Goal: Task Accomplishment & Management: Use online tool/utility

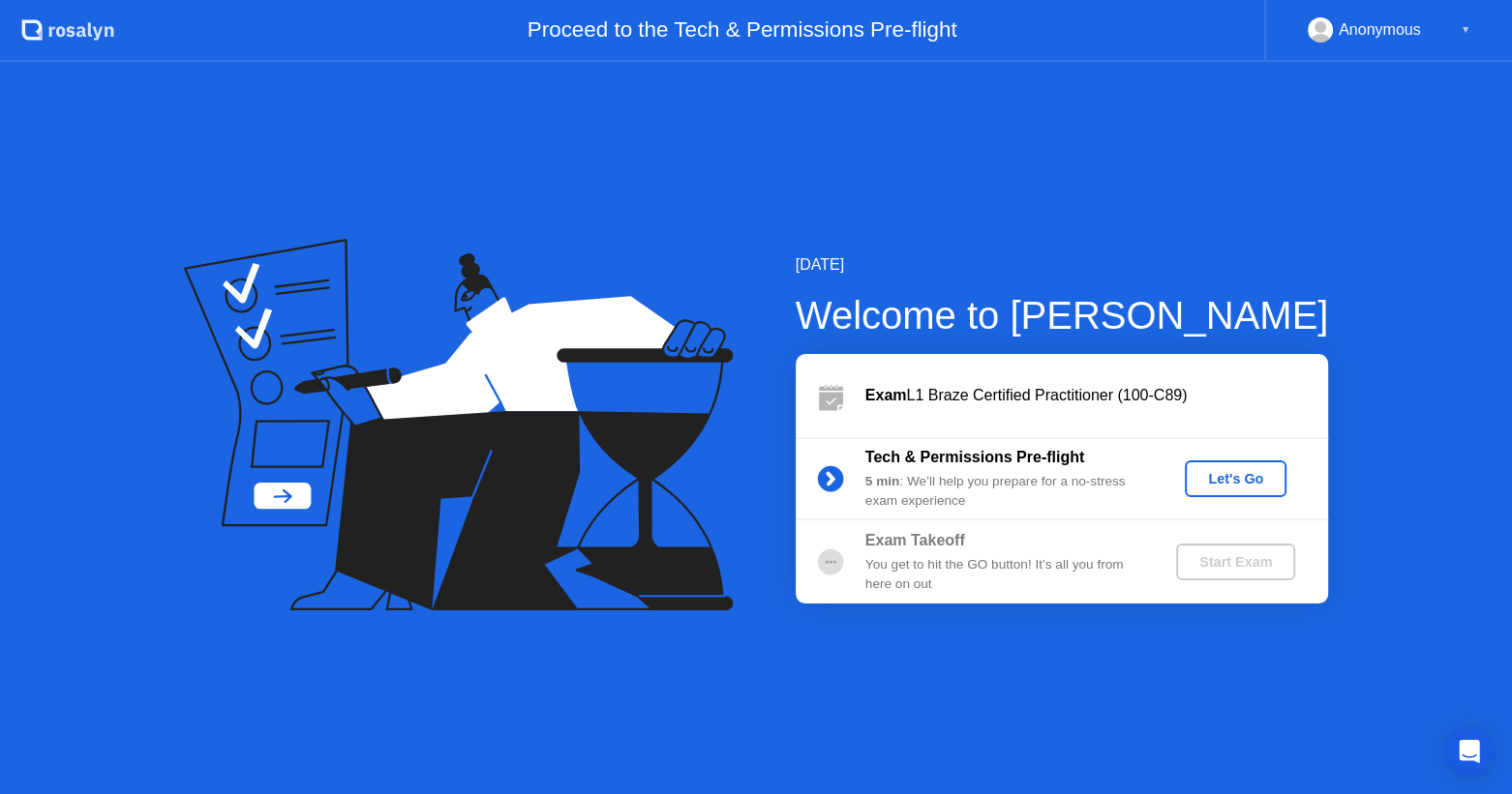
click at [1240, 476] on div "Let's Go" at bounding box center [1235, 479] width 87 height 16
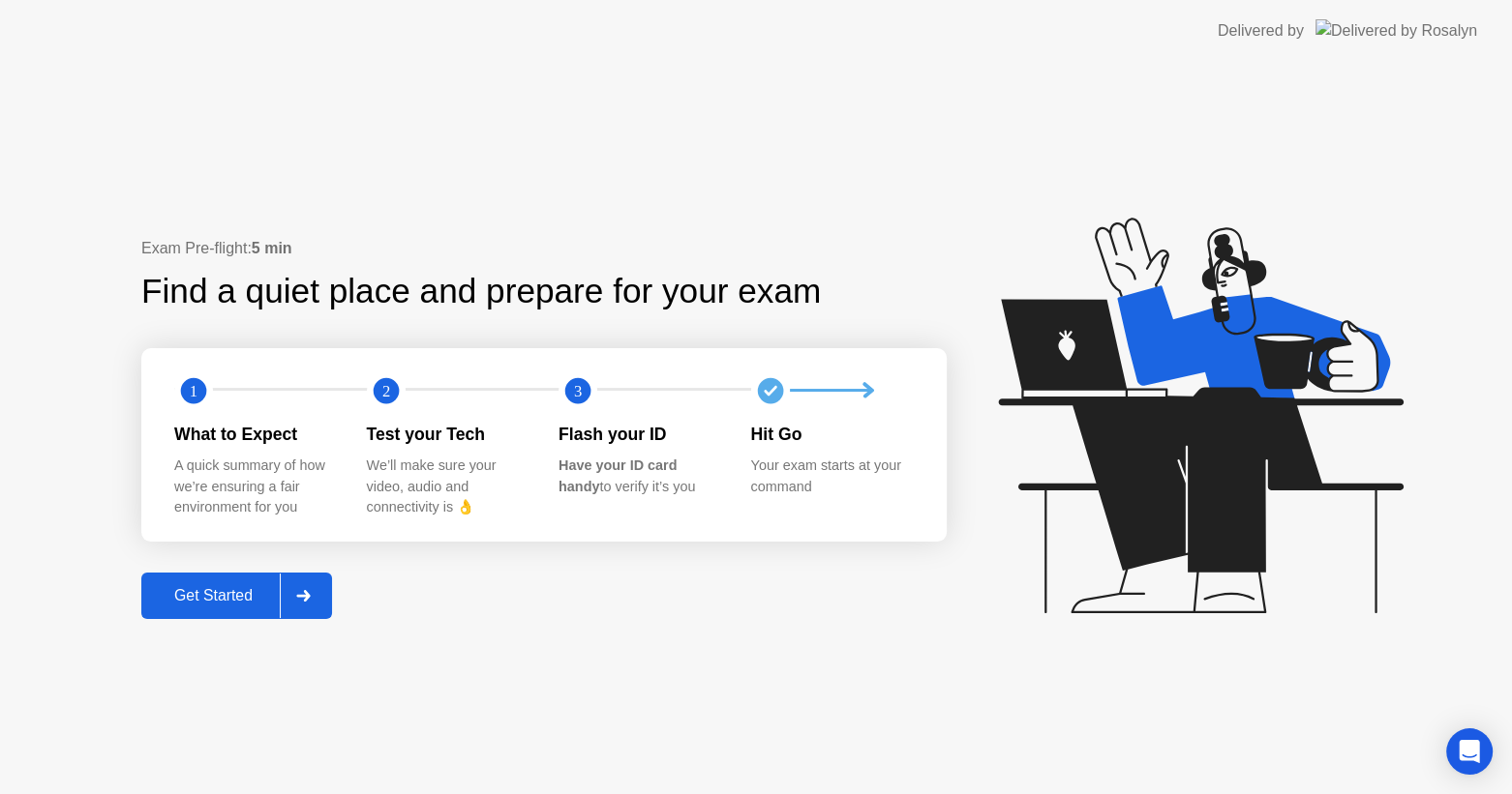
click at [225, 600] on div "Get Started" at bounding box center [213, 596] width 132 height 17
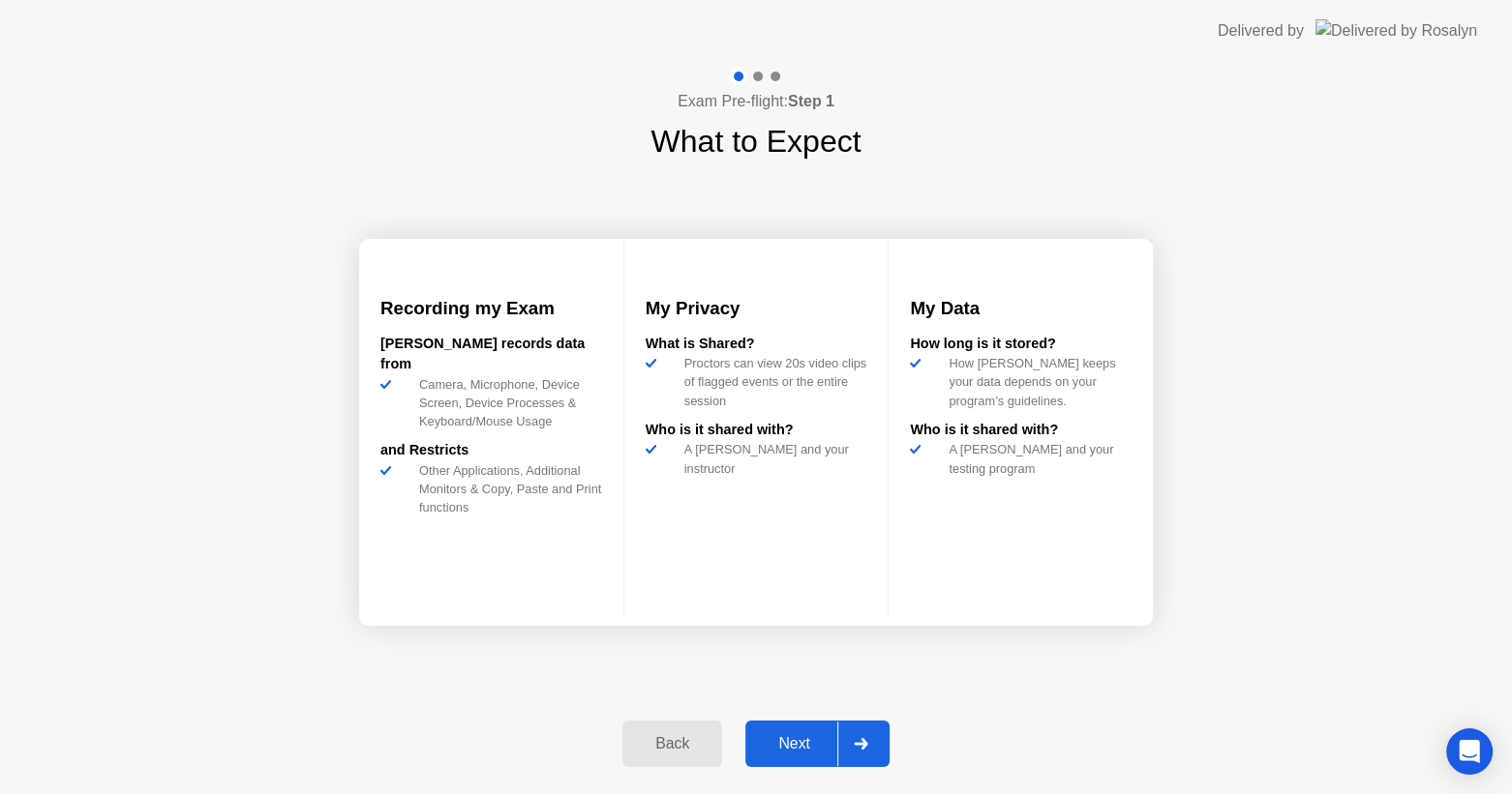
click at [780, 746] on div "Next" at bounding box center [793, 743] width 87 height 17
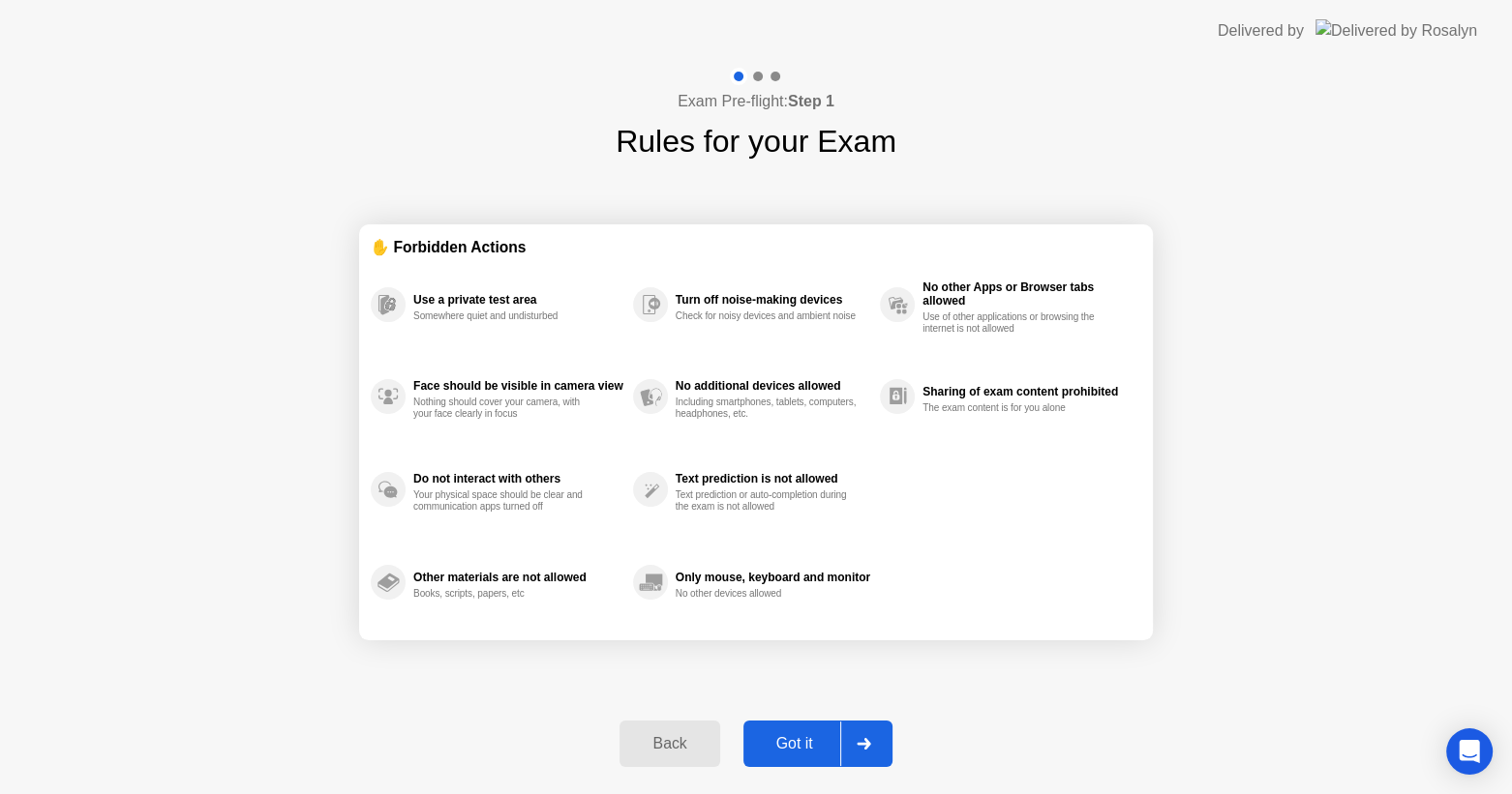
click at [780, 746] on div "Got it" at bounding box center [794, 743] width 91 height 17
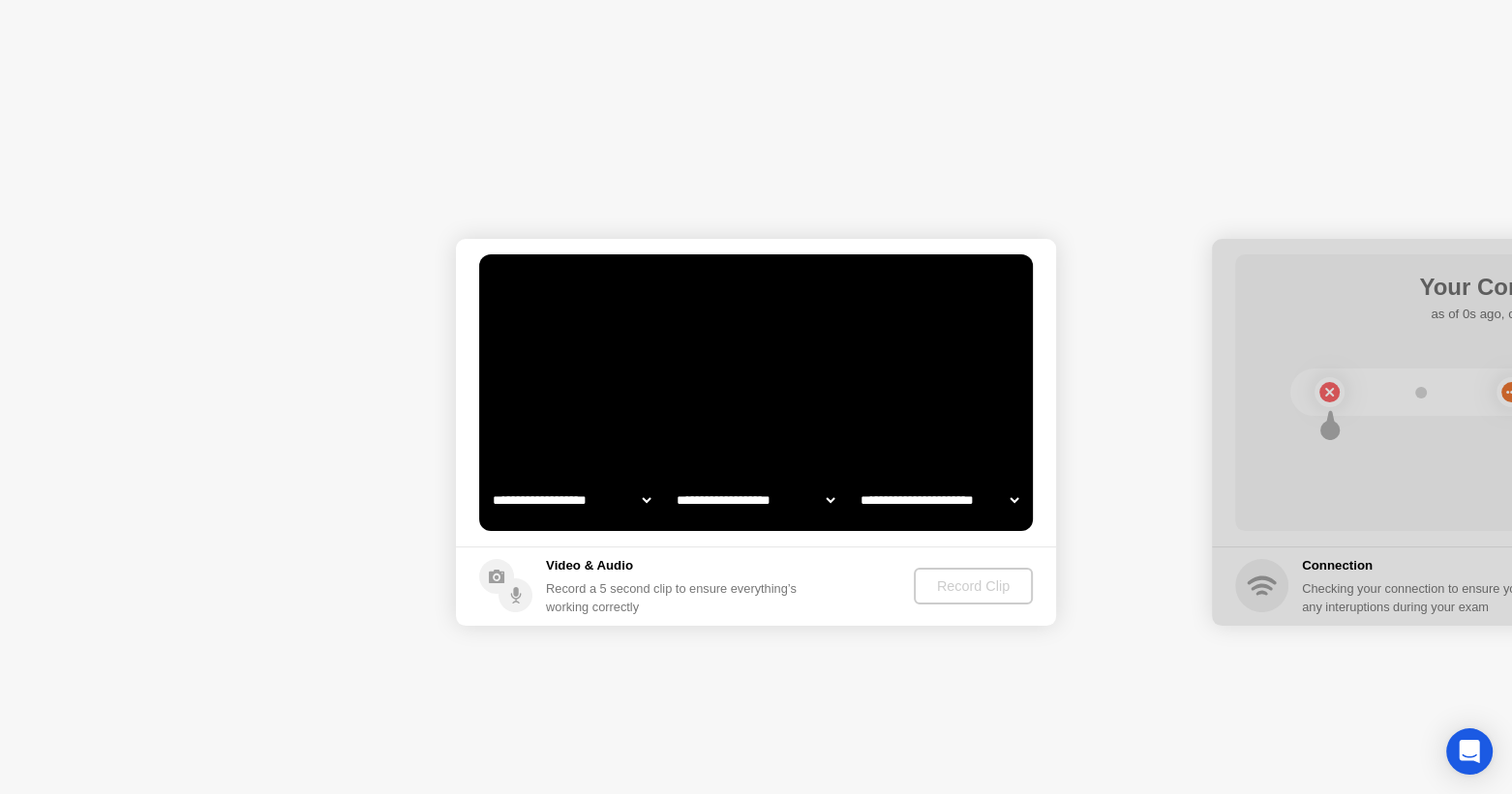
select select "**********"
select select "*******"
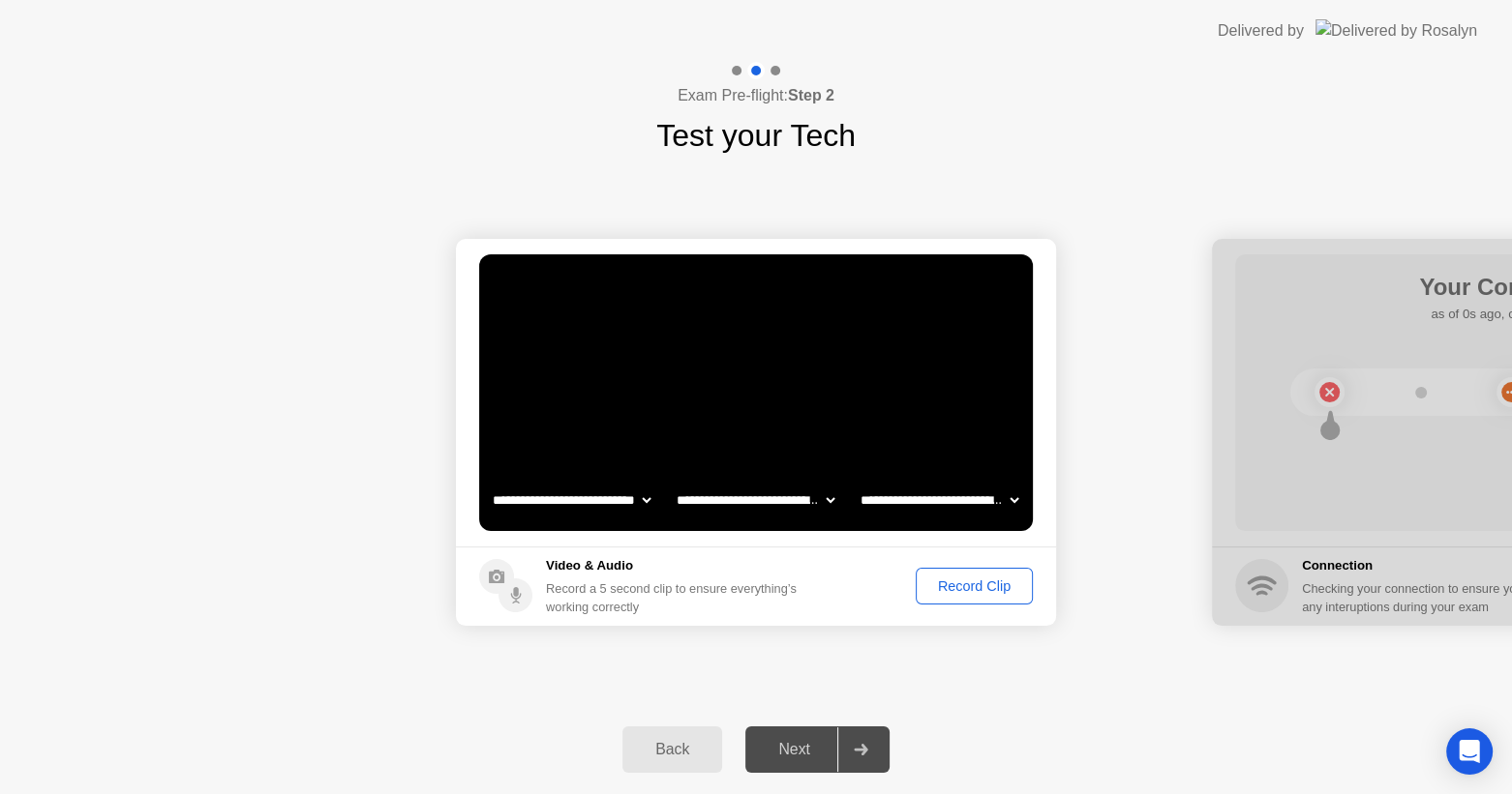
click at [798, 755] on div "Next" at bounding box center [793, 749] width 87 height 17
click at [967, 591] on div "Record Clip" at bounding box center [973, 586] width 103 height 16
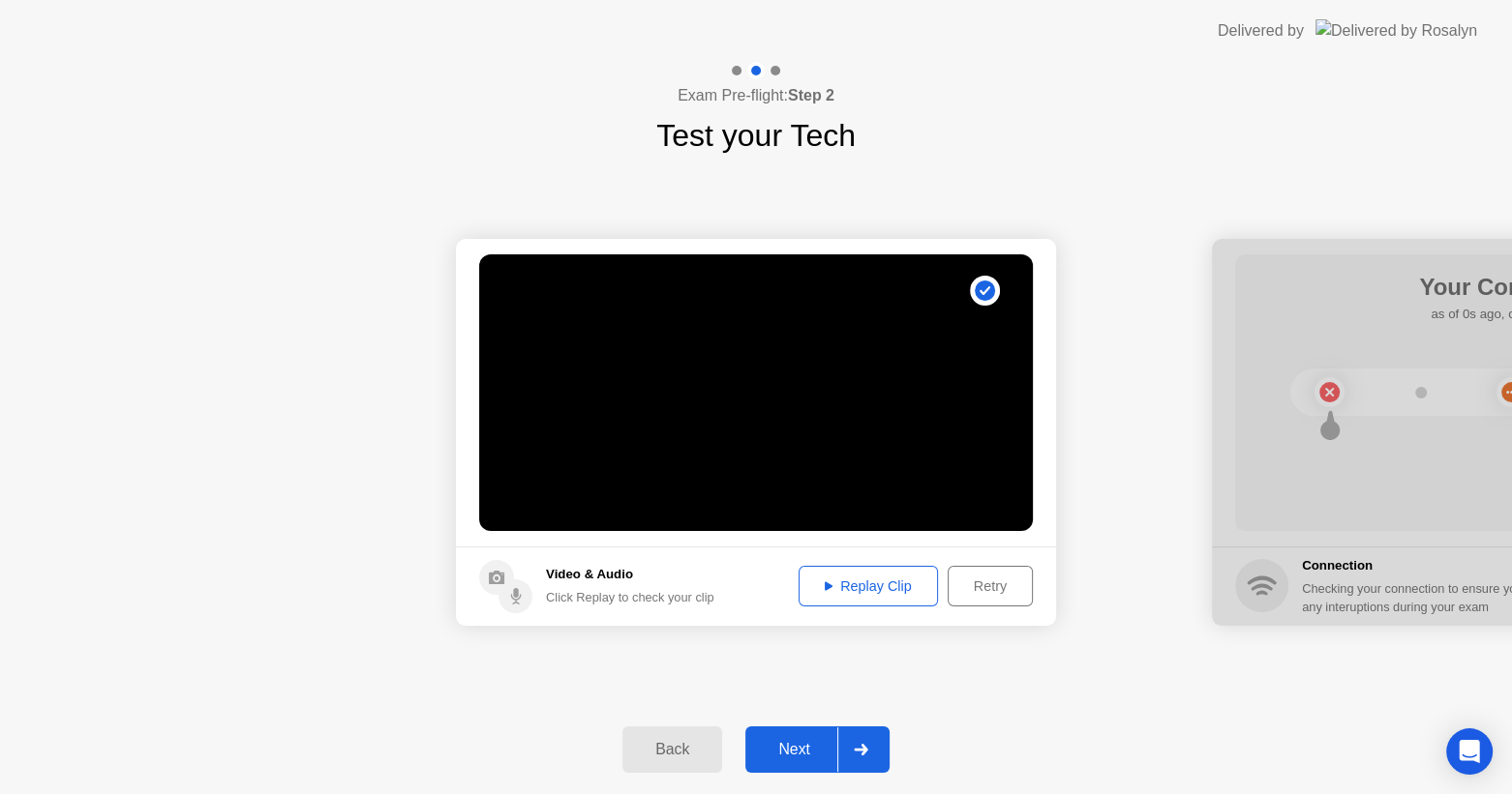
click at [789, 741] on div "Next" at bounding box center [793, 749] width 87 height 17
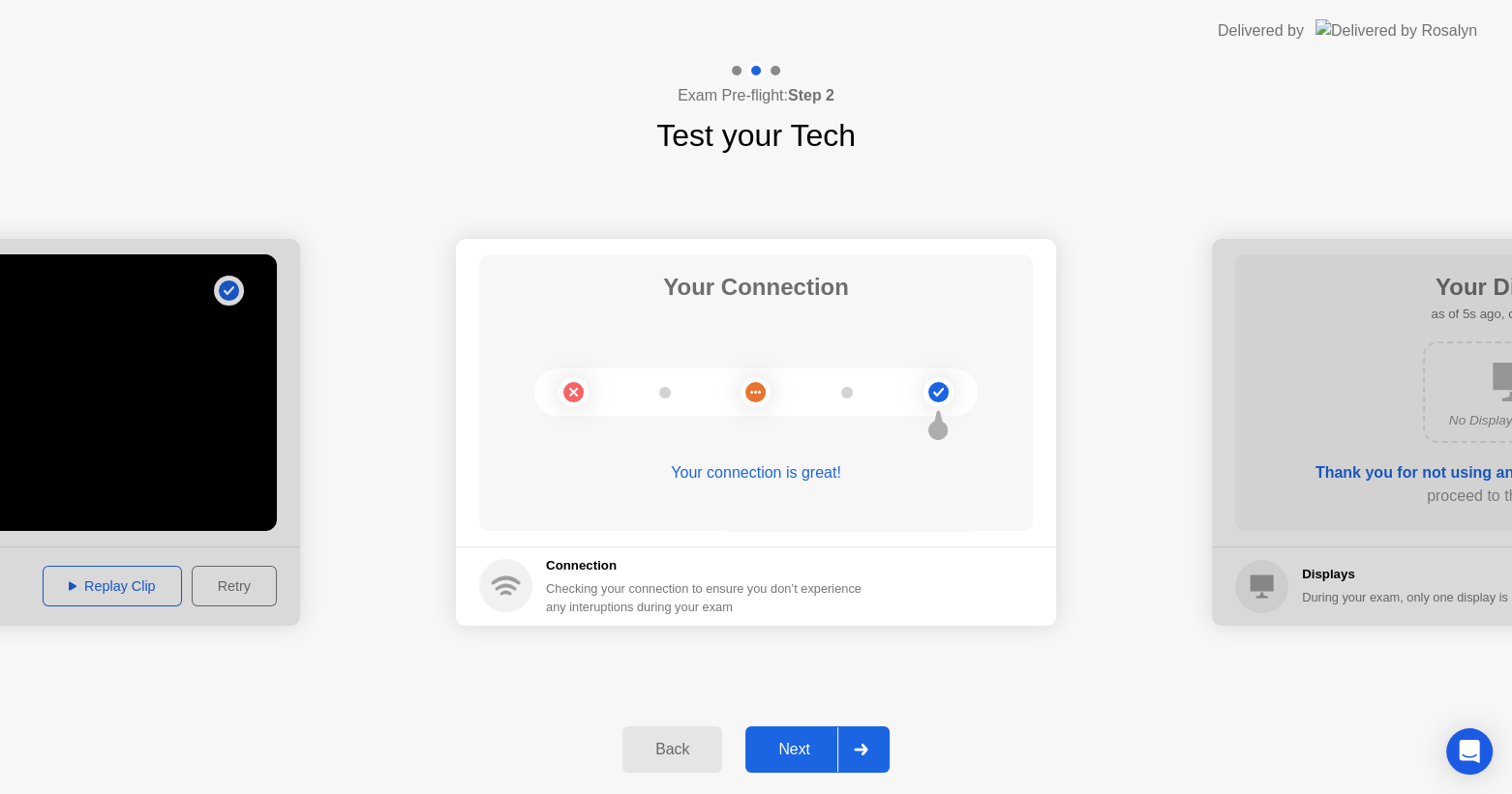
click at [789, 741] on div "Next" at bounding box center [793, 749] width 87 height 17
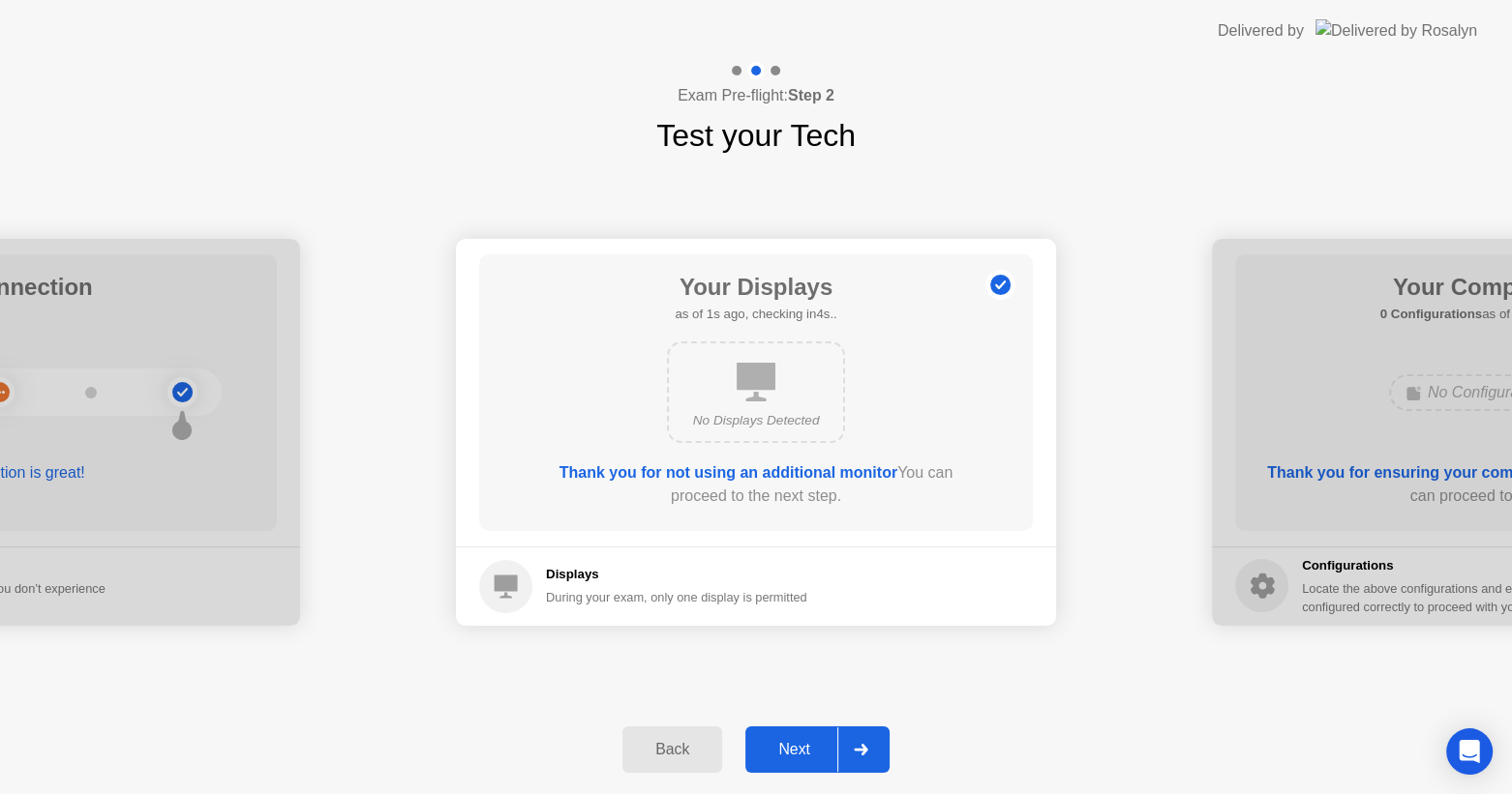
click at [789, 741] on div "Next" at bounding box center [793, 749] width 87 height 17
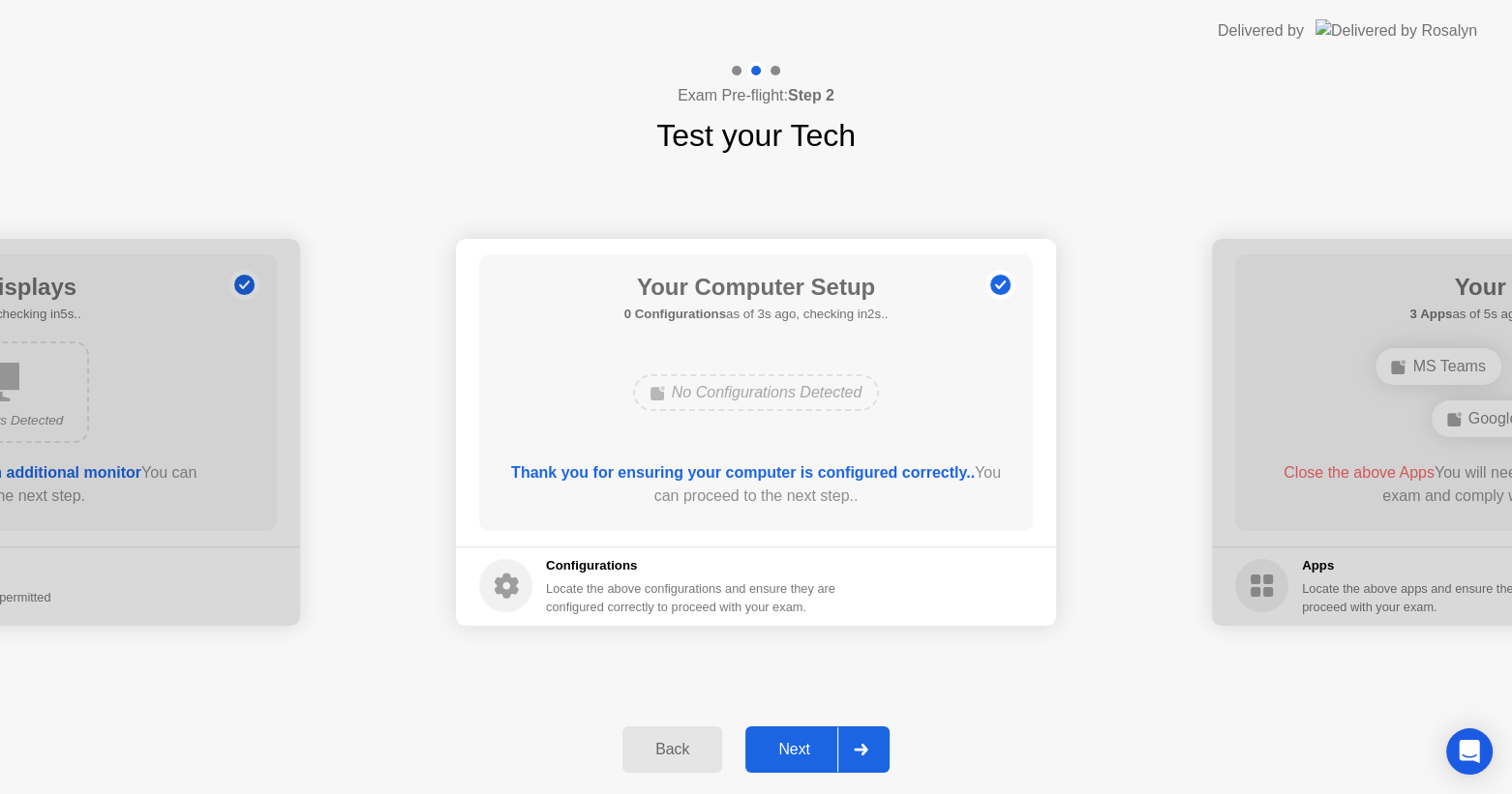
click at [789, 741] on div "Next" at bounding box center [793, 749] width 87 height 17
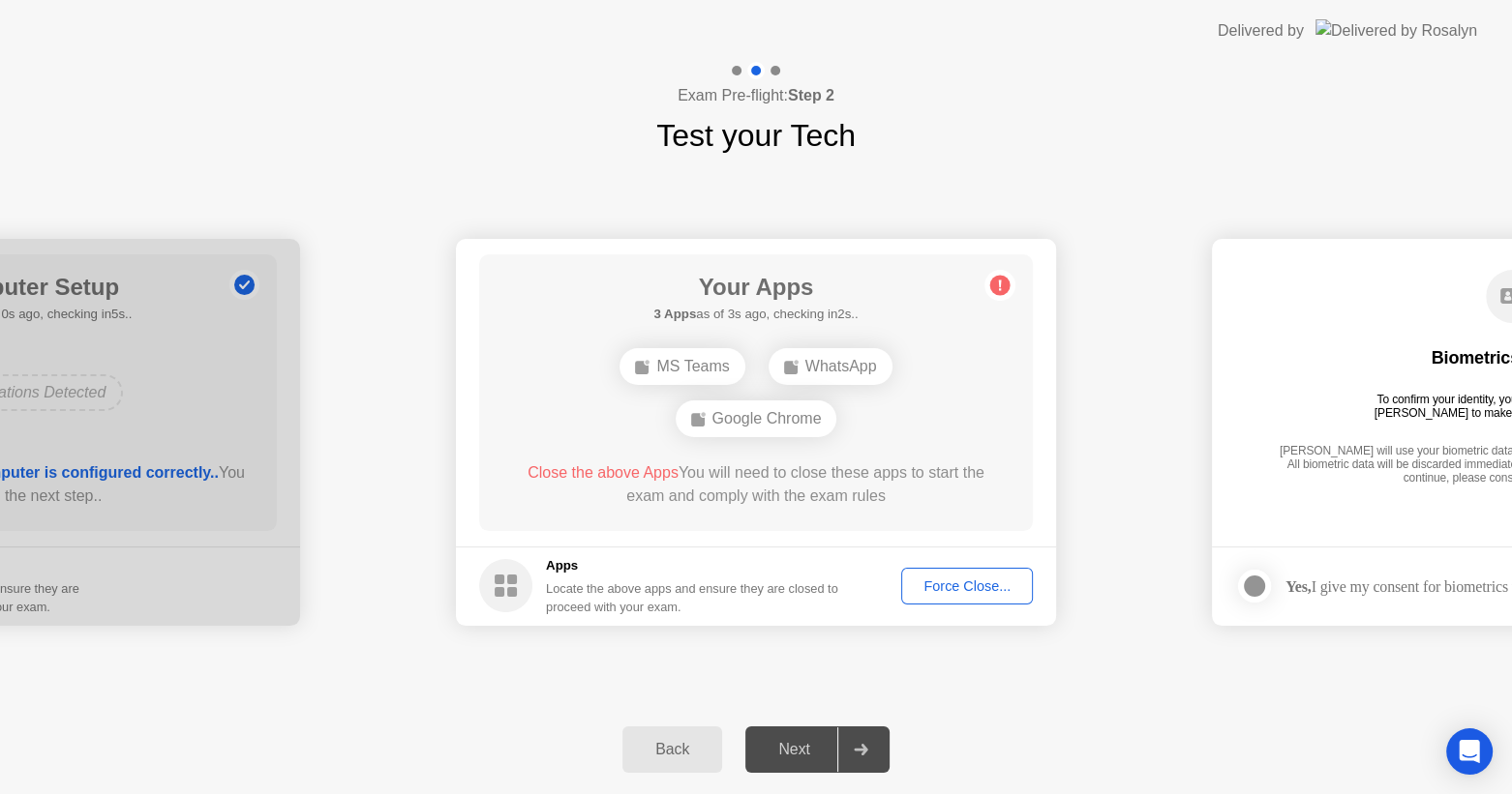
click at [989, 583] on div "Force Close..." at bounding box center [967, 586] width 118 height 16
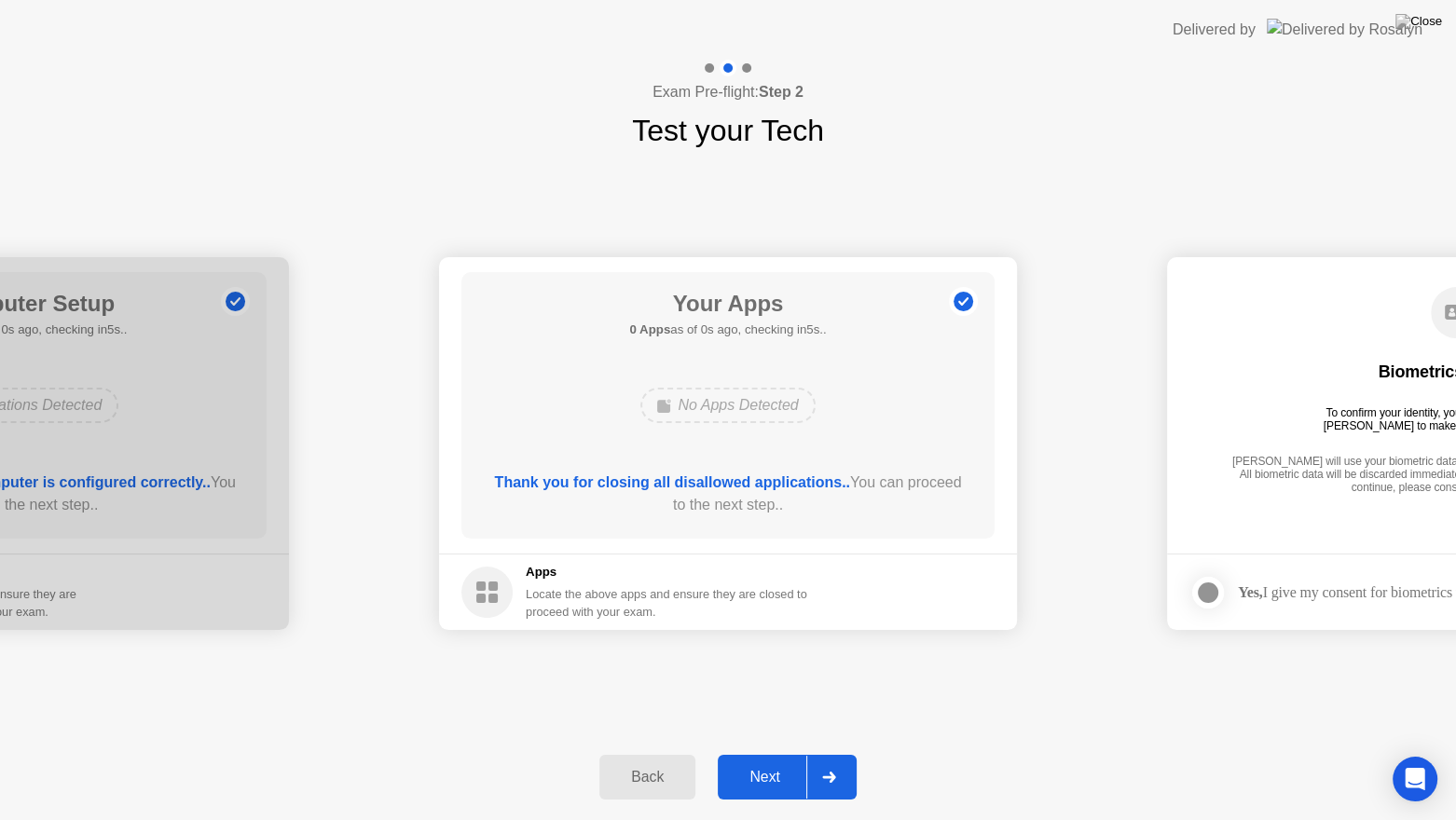
click at [766, 658] on div "**********" at bounding box center [728, 443] width 1456 height 581
click at [771, 764] on div "Next" at bounding box center [764, 777] width 83 height 17
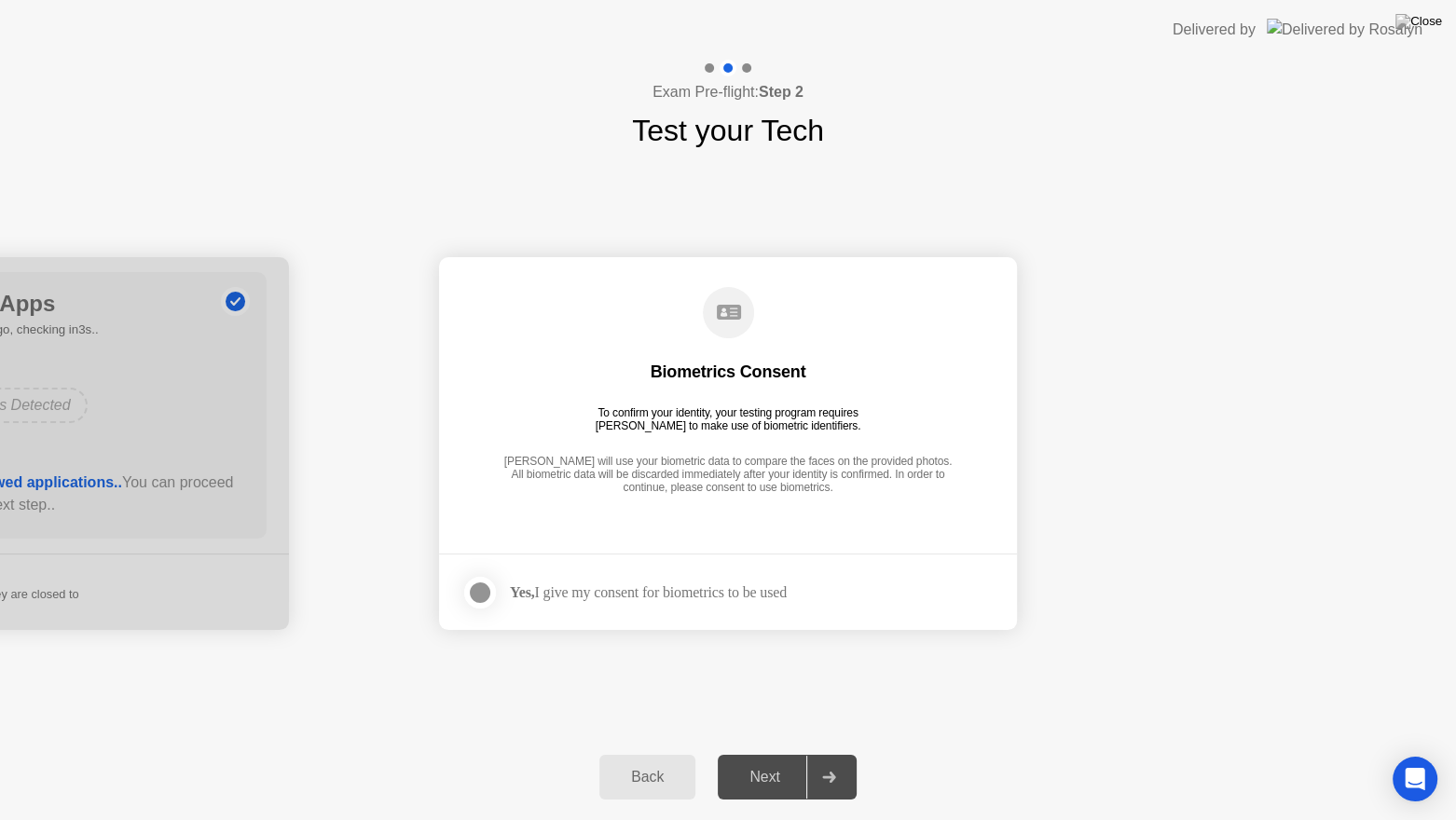
click at [782, 716] on div "**********" at bounding box center [728, 443] width 1456 height 581
click at [724, 581] on div "Yes, I give my consent for biometrics to be used" at bounding box center [624, 593] width 325 height 37
click at [725, 593] on div "Yes, I give my consent for biometrics to be used" at bounding box center [648, 592] width 277 height 18
click at [480, 593] on div at bounding box center [480, 593] width 22 height 22
click at [801, 761] on button "Next" at bounding box center [787, 777] width 139 height 45
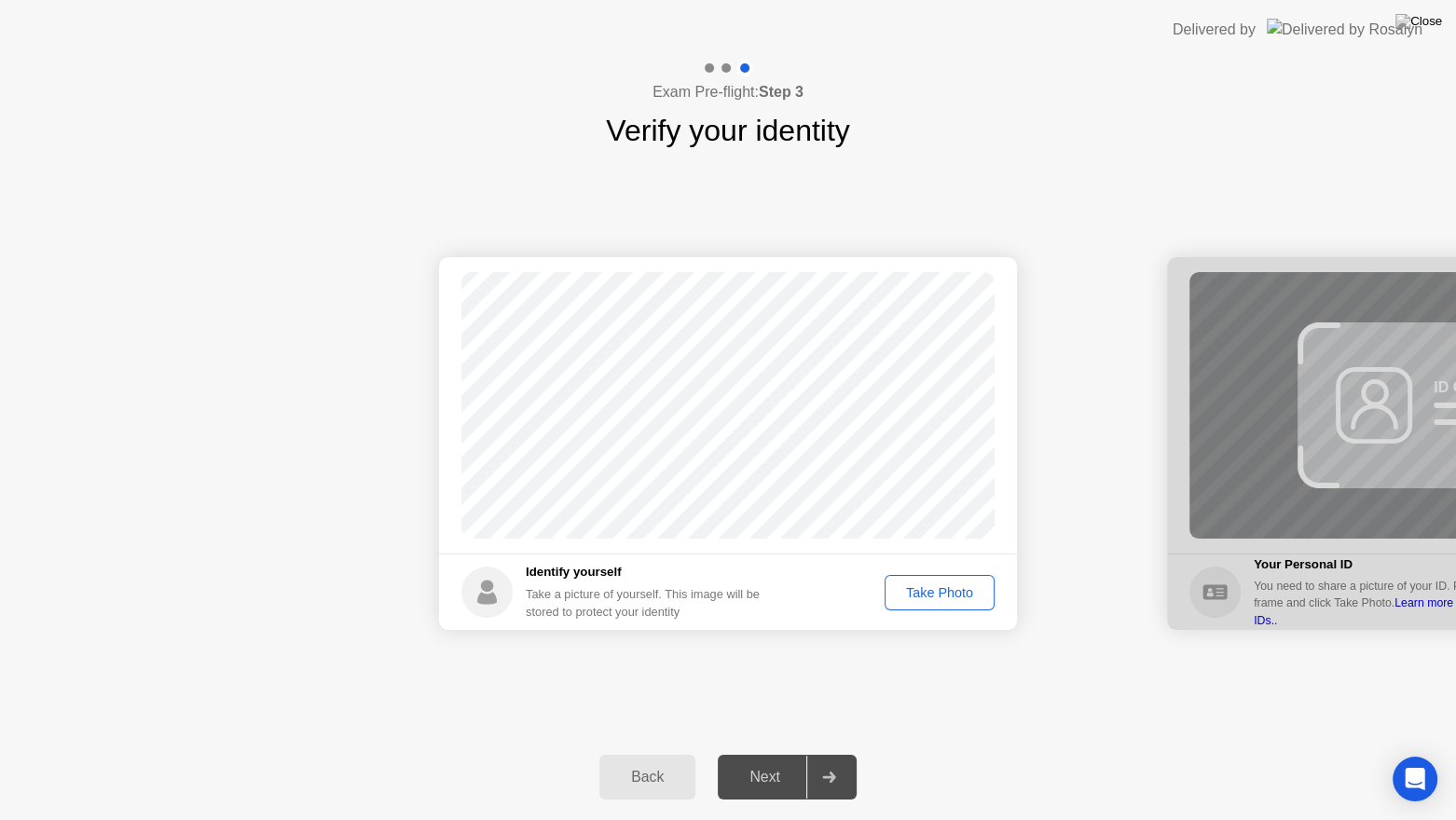
click at [939, 585] on div "Take Photo" at bounding box center [939, 593] width 97 height 15
click at [767, 764] on button "Next" at bounding box center [787, 777] width 139 height 45
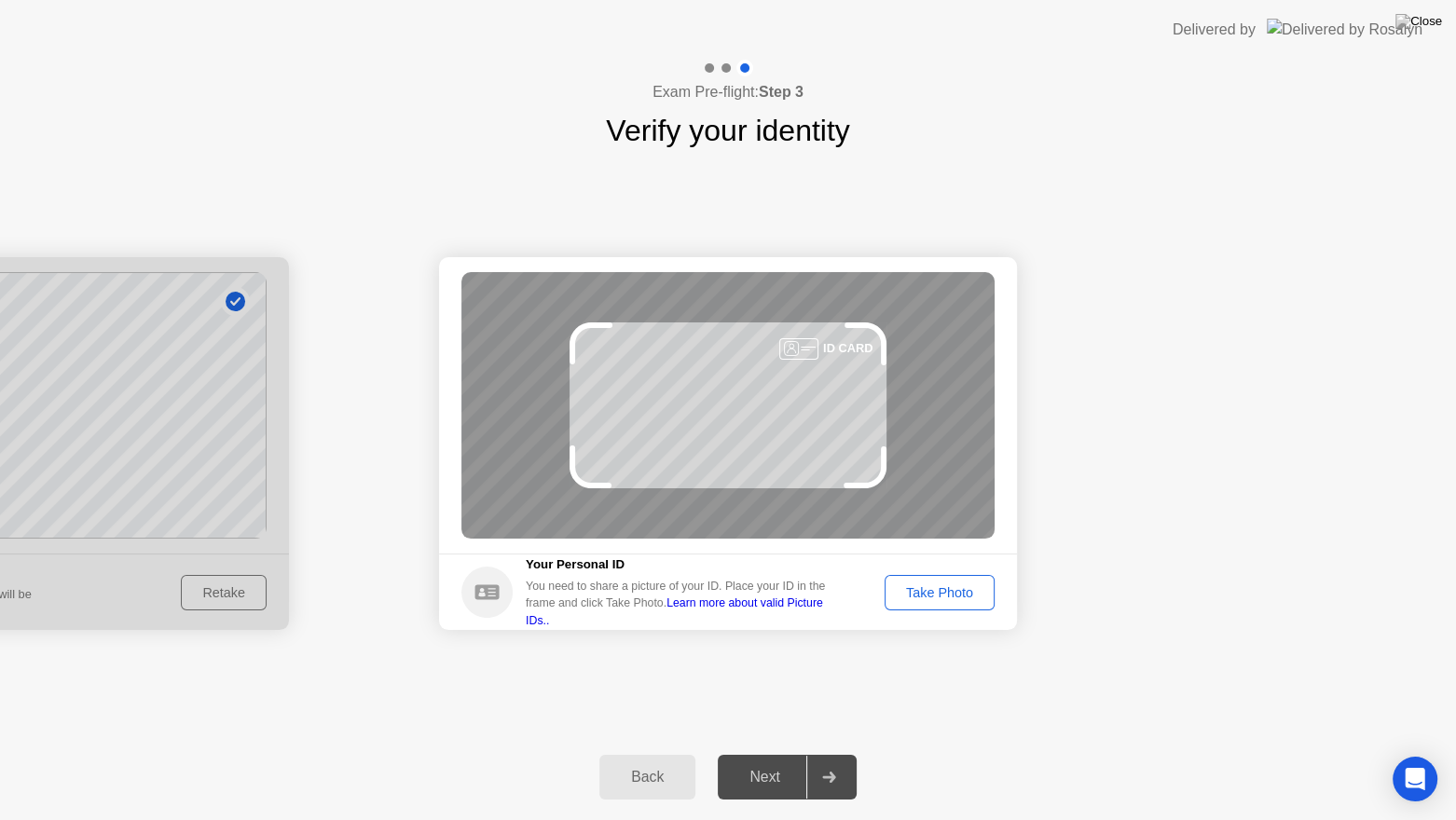
click at [972, 589] on div "Take Photo" at bounding box center [939, 593] width 97 height 15
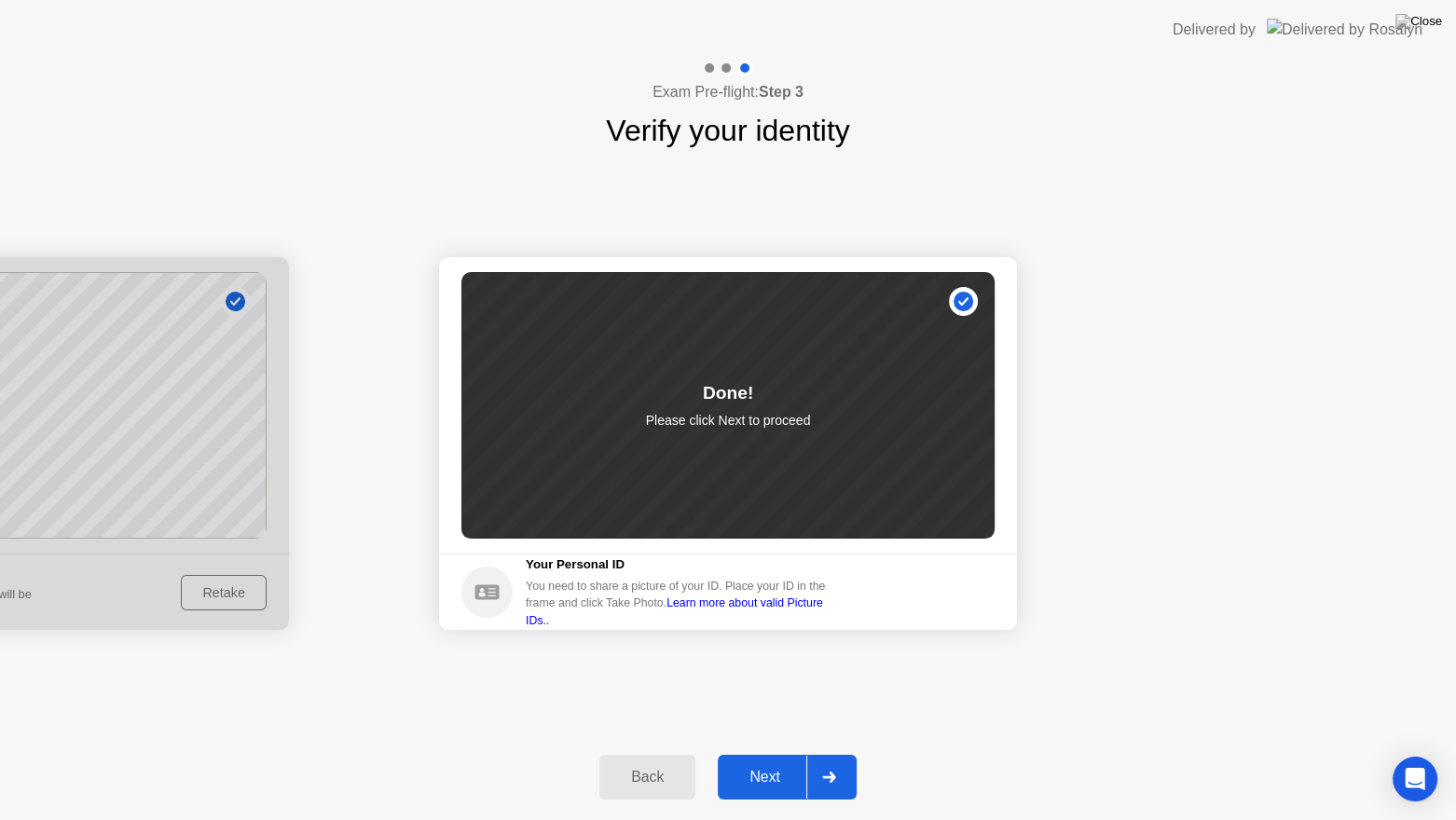
click at [775, 764] on div "Next" at bounding box center [764, 777] width 83 height 17
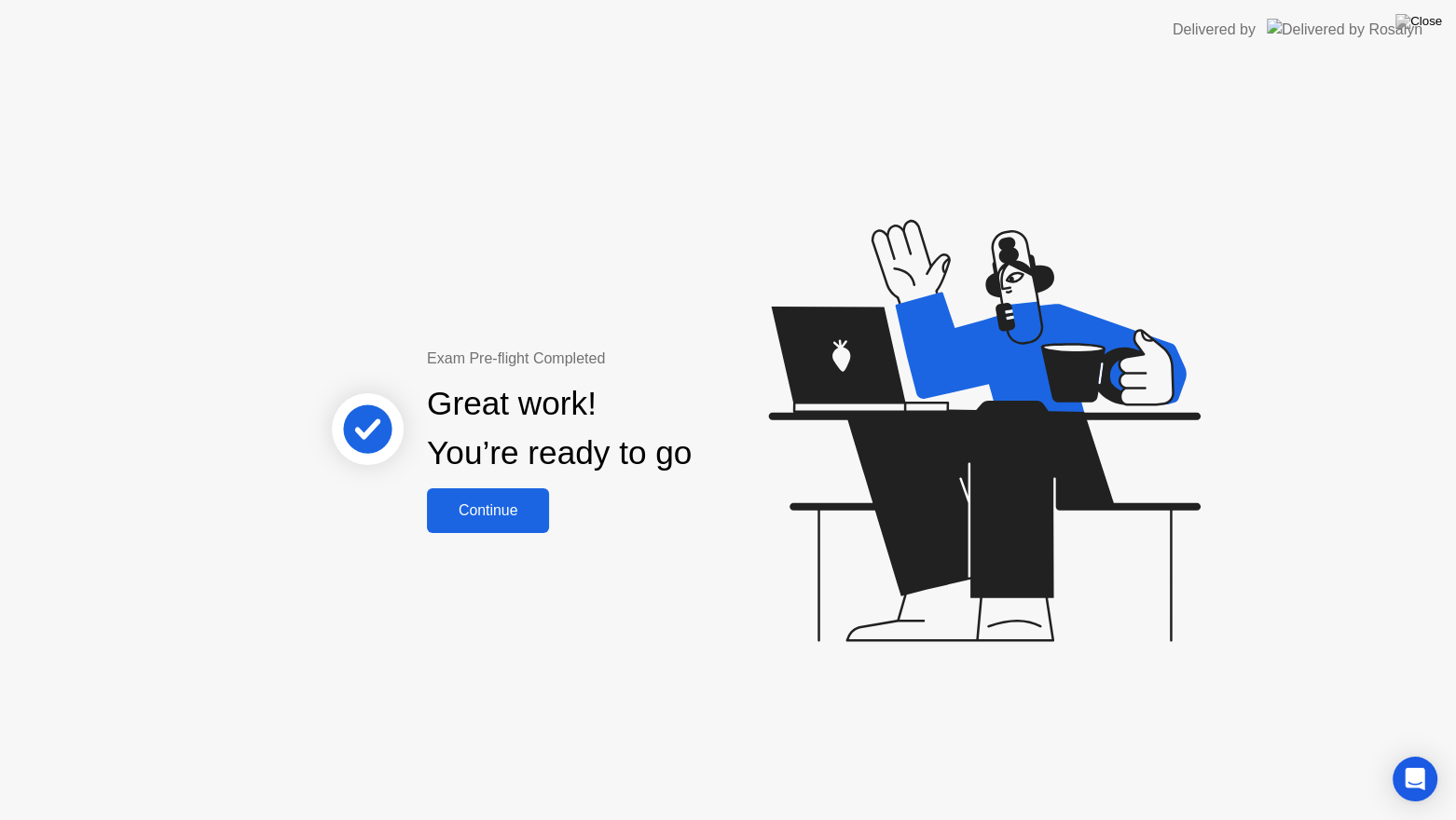
click at [523, 514] on div "Continue" at bounding box center [488, 510] width 110 height 17
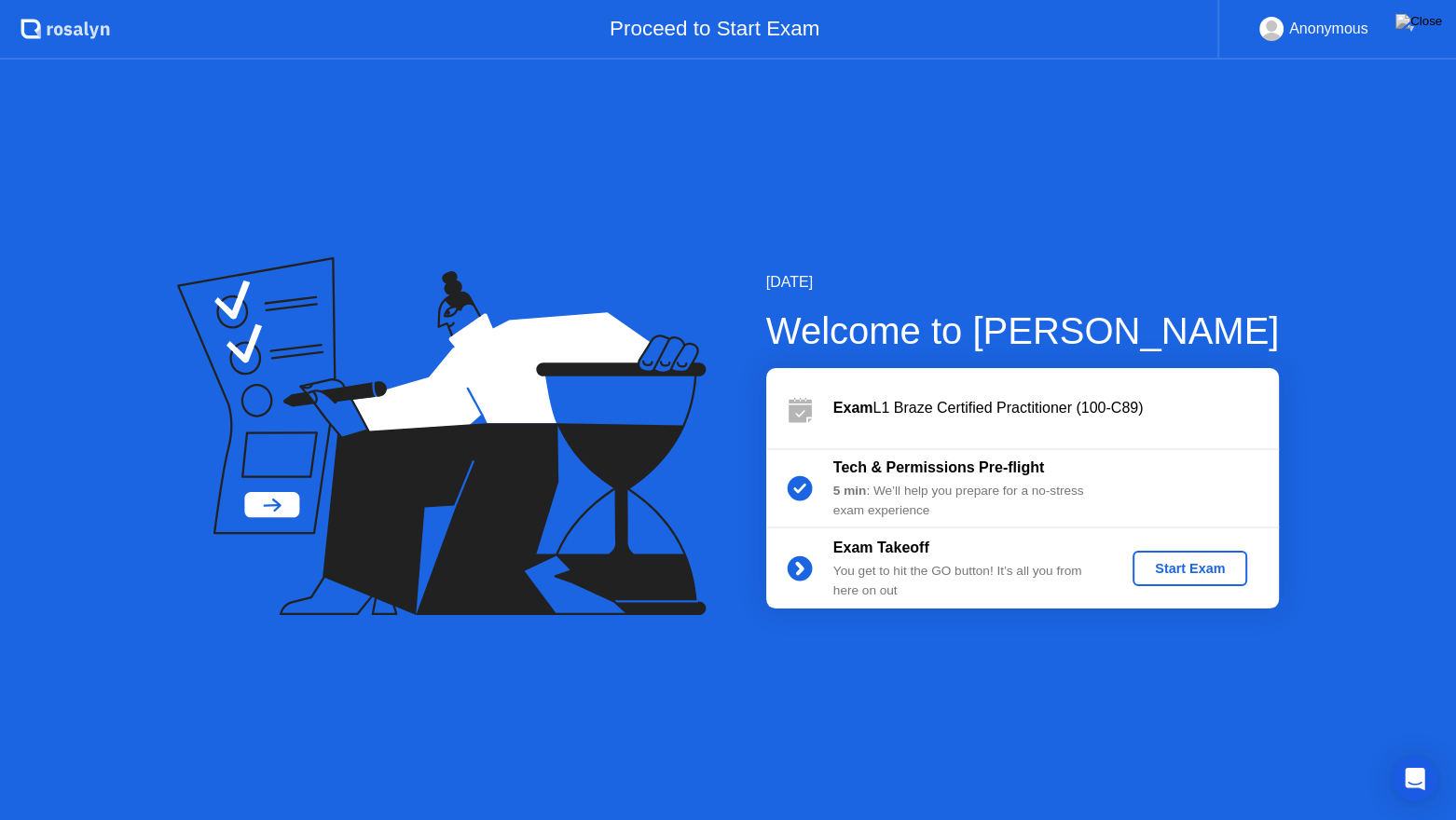
click at [1225, 566] on div "Start Exam" at bounding box center [1189, 568] width 99 height 15
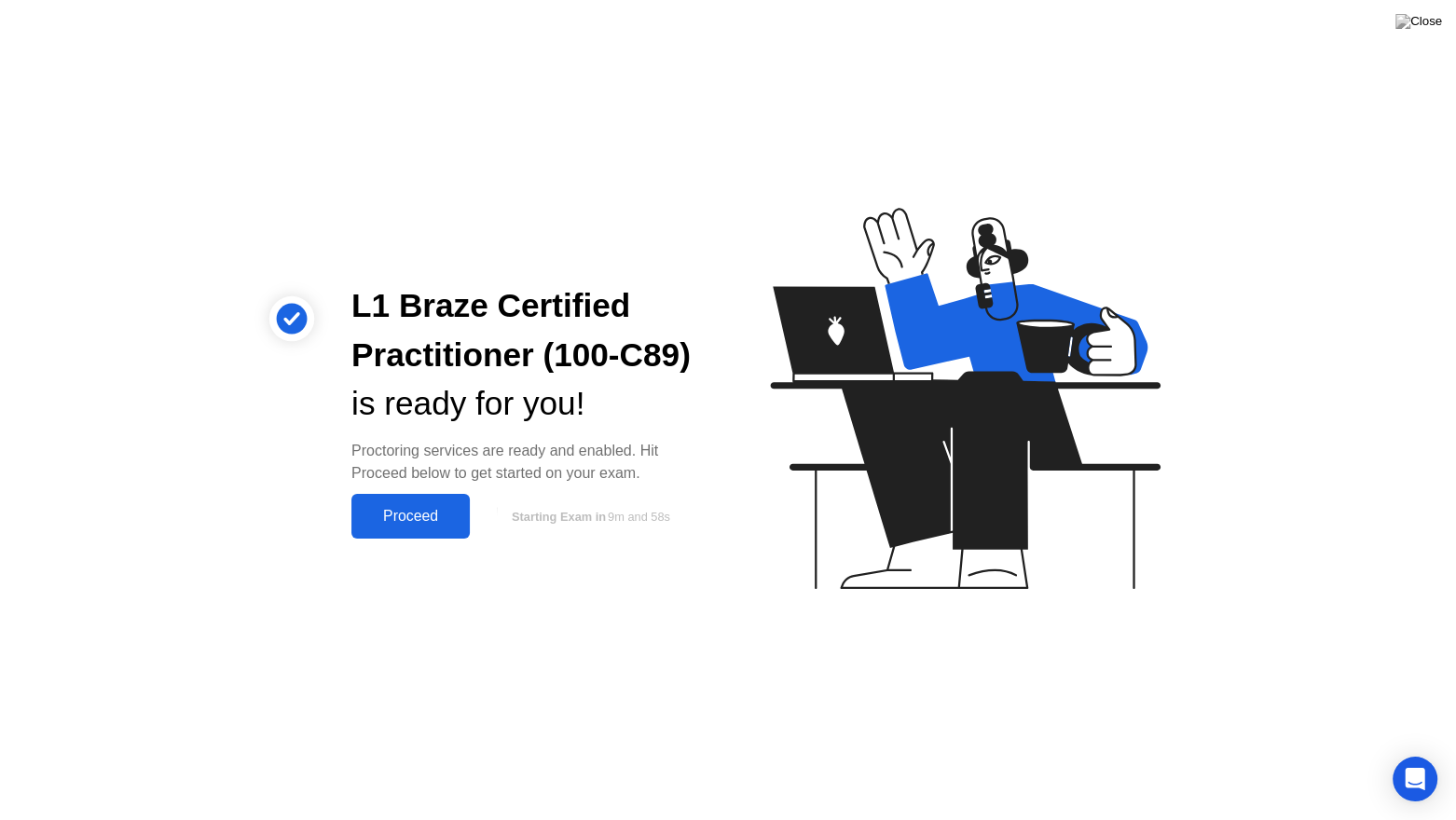
click at [459, 507] on div "Proceed" at bounding box center [410, 516] width 107 height 17
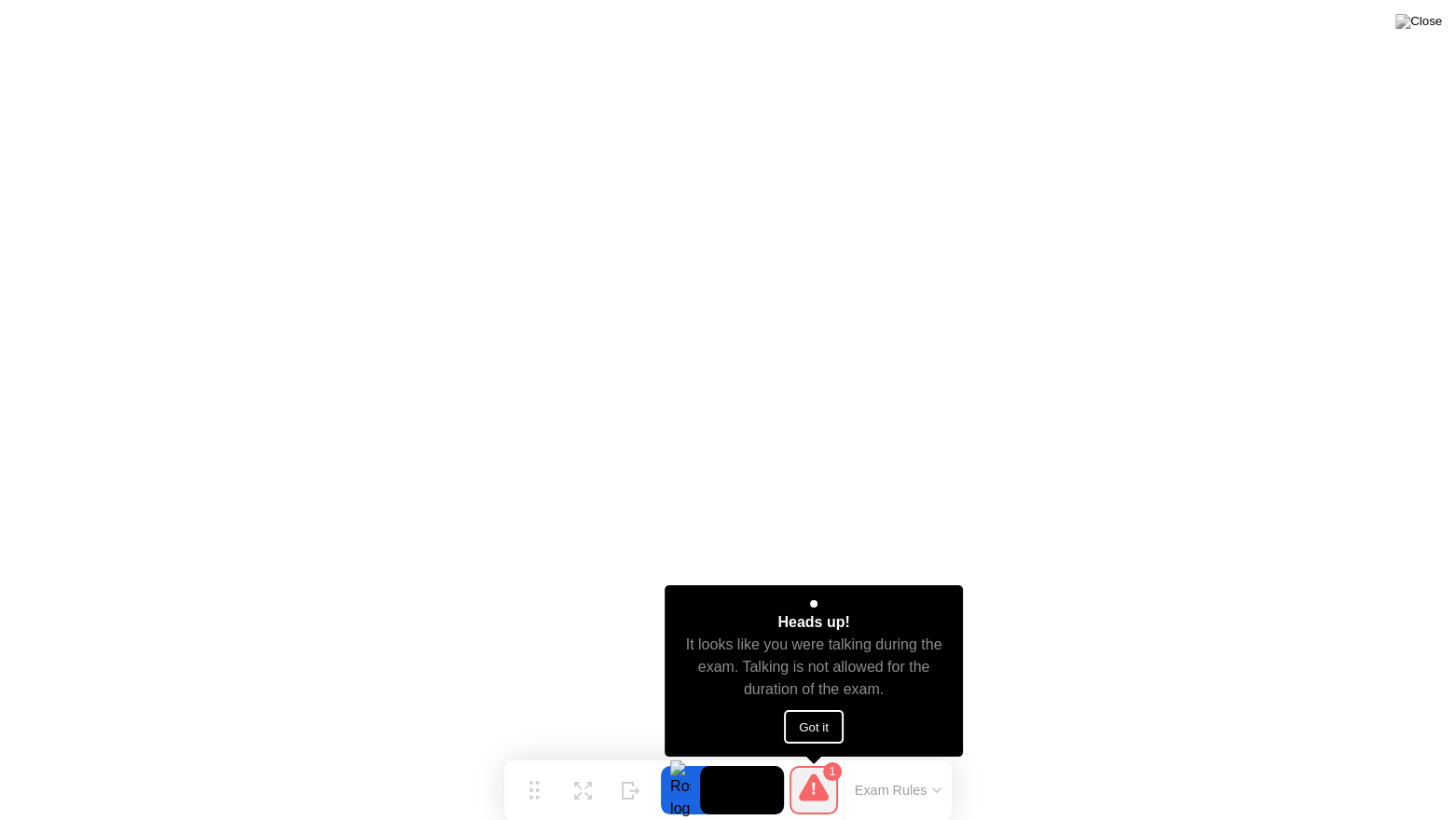
click at [812, 719] on button "Got it" at bounding box center [814, 726] width 60 height 34
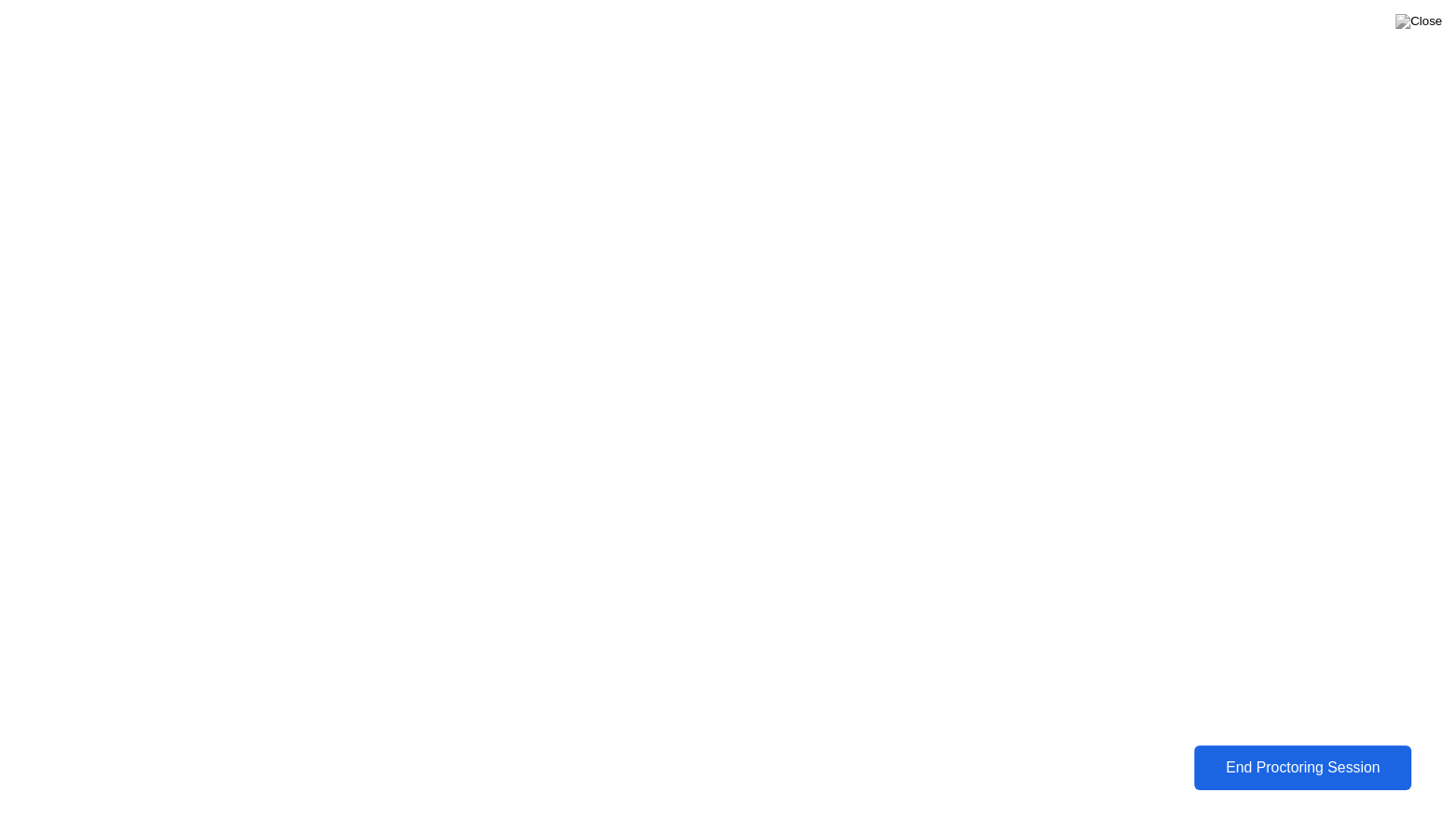
click at [1272, 764] on div "End Proctoring Session" at bounding box center [1302, 768] width 206 height 17
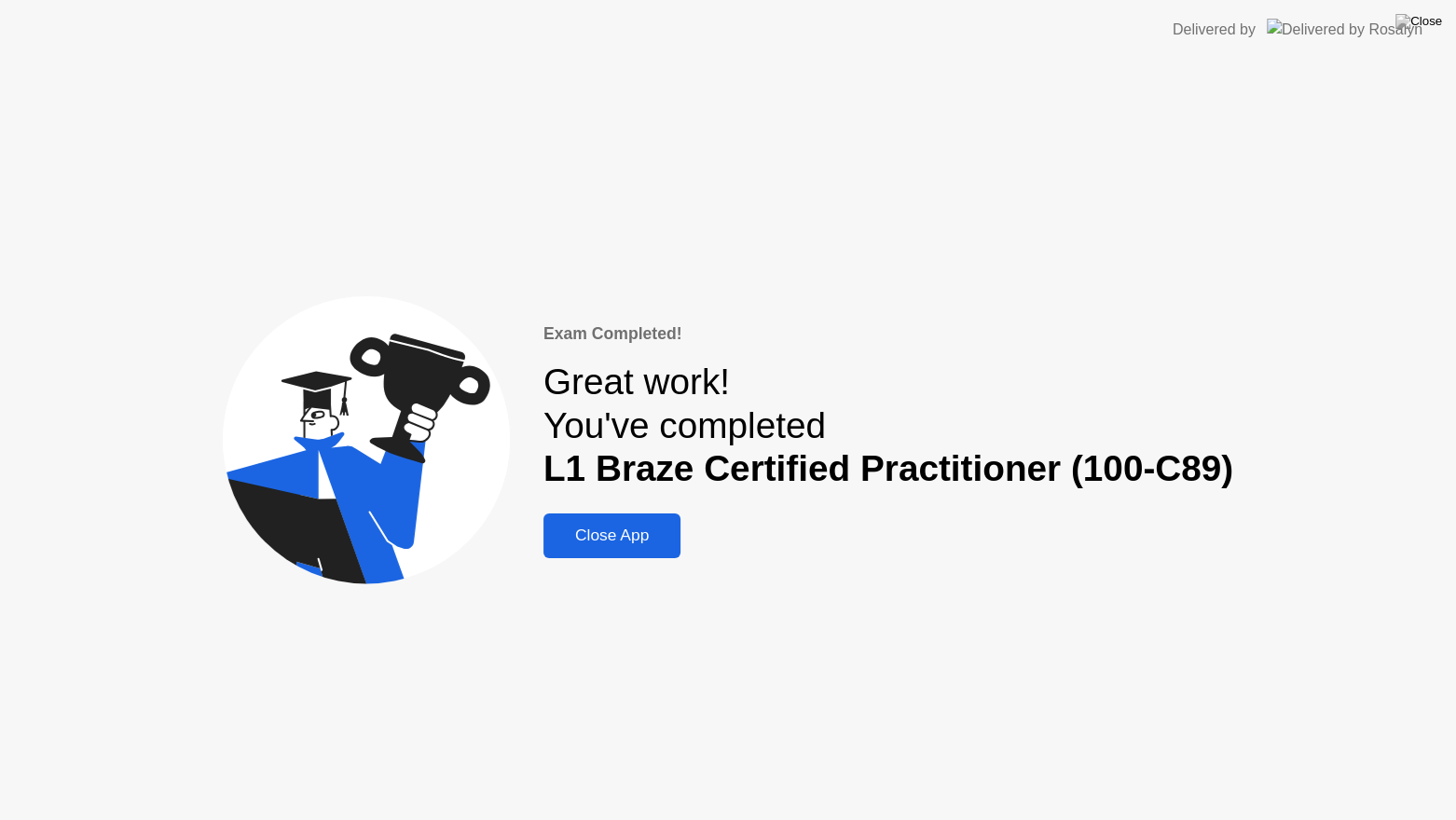
click at [659, 551] on button "Close App" at bounding box center [611, 535] width 137 height 45
